Goal: Information Seeking & Learning: Learn about a topic

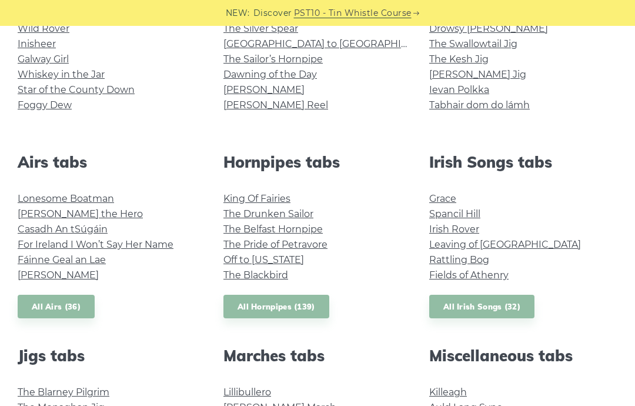
click at [301, 218] on link "The Drunken Sailor" at bounding box center [269, 213] width 90 height 11
click at [100, 229] on link "Casadh An tSúgáin" at bounding box center [63, 229] width 90 height 11
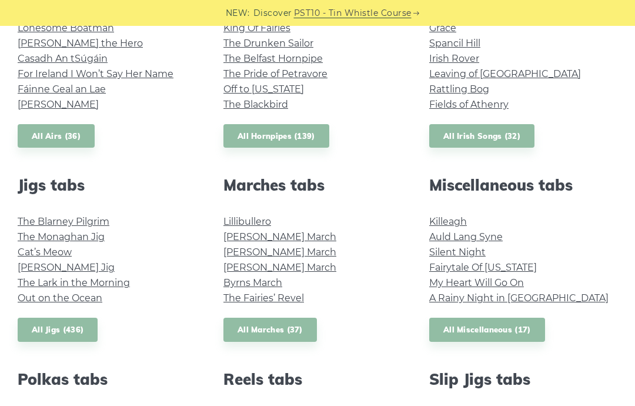
scroll to position [524, 0]
click at [447, 284] on link "My Heart Will Go On" at bounding box center [476, 283] width 95 height 11
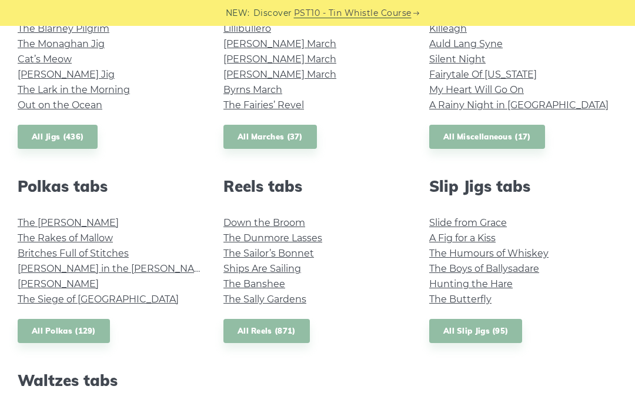
scroll to position [718, 0]
click at [106, 267] on link "[PERSON_NAME] in the [PERSON_NAME]" at bounding box center [115, 267] width 195 height 11
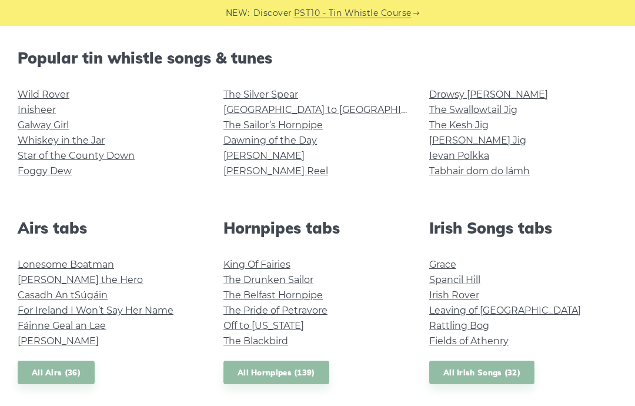
scroll to position [288, 0]
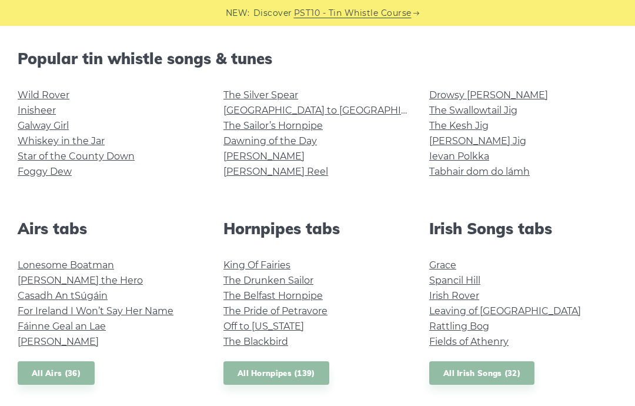
click at [97, 146] on link "Whiskey in the Jar" at bounding box center [61, 140] width 87 height 11
click at [481, 124] on link "The Kesh Jig" at bounding box center [458, 125] width 59 height 11
click at [271, 171] on link "[PERSON_NAME] Reel" at bounding box center [276, 171] width 105 height 11
click at [451, 154] on link "Ievan Polkka" at bounding box center [459, 156] width 60 height 11
click at [316, 139] on link "Dawning of the Day" at bounding box center [271, 140] width 94 height 11
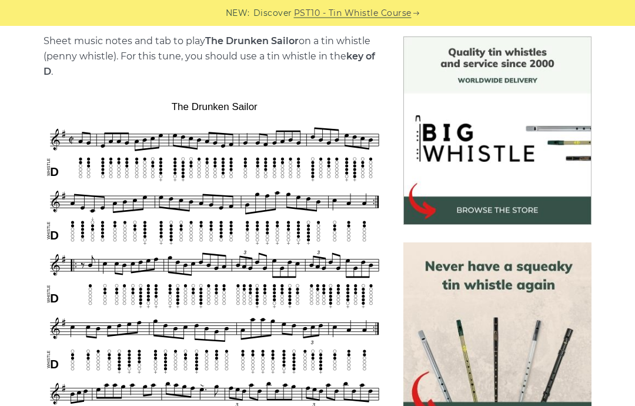
scroll to position [301, 0]
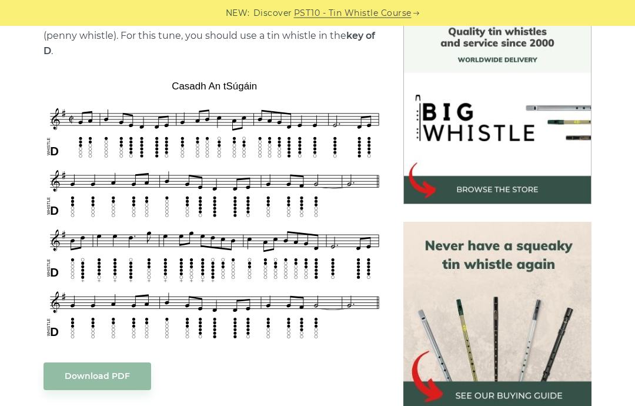
scroll to position [322, 0]
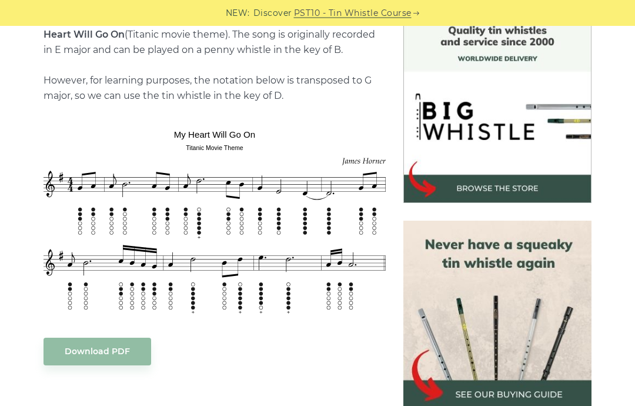
scroll to position [327, 0]
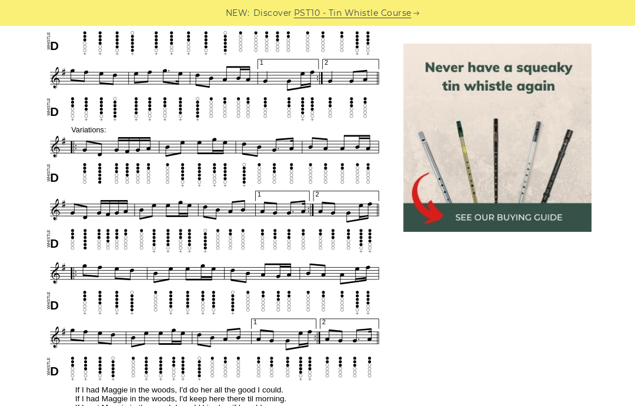
scroll to position [576, 0]
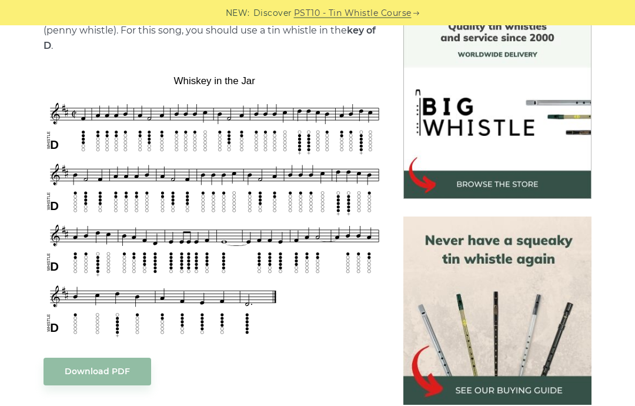
scroll to position [327, 0]
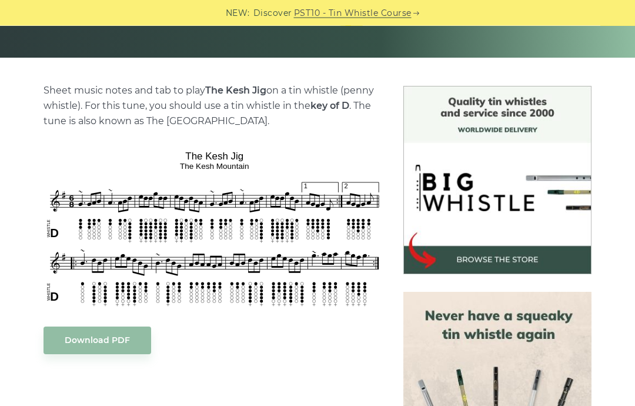
scroll to position [251, 0]
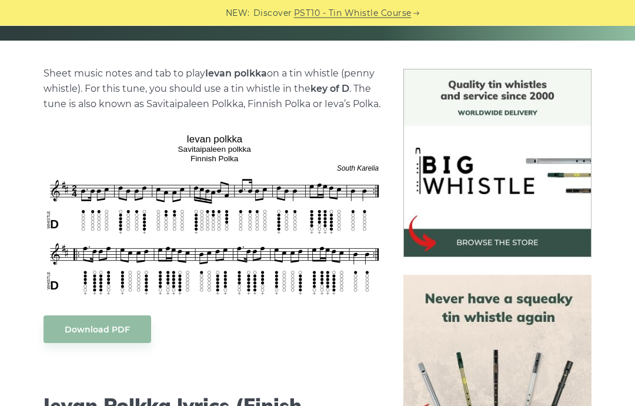
scroll to position [271, 0]
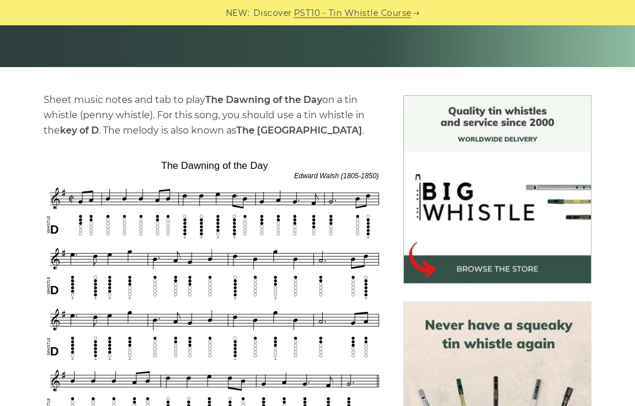
scroll to position [244, 0]
